Goal: Information Seeking & Learning: Learn about a topic

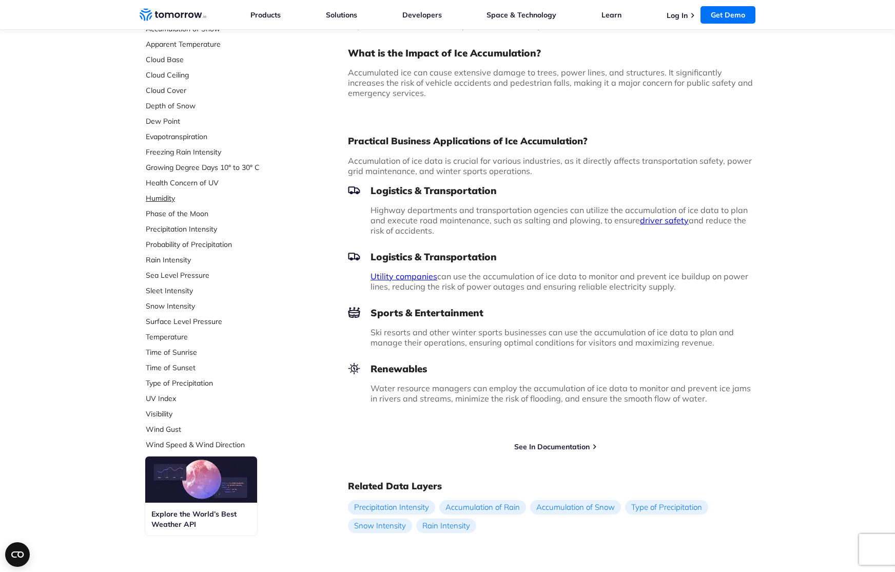
scroll to position [182, 0]
click at [161, 427] on link "Wind Gust" at bounding box center [214, 428] width 136 height 10
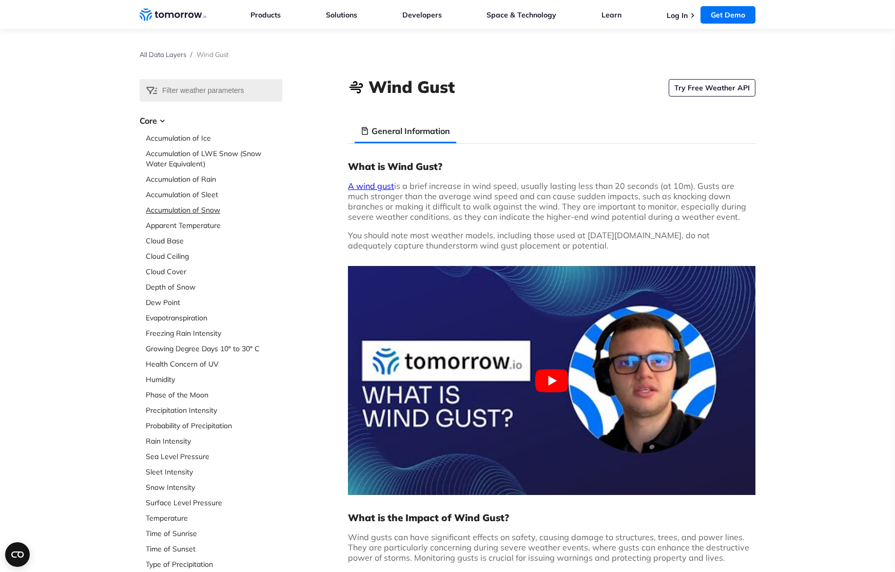
click at [208, 211] on link "Accumulation of Snow" at bounding box center [214, 210] width 136 height 10
